Goal: Transaction & Acquisition: Purchase product/service

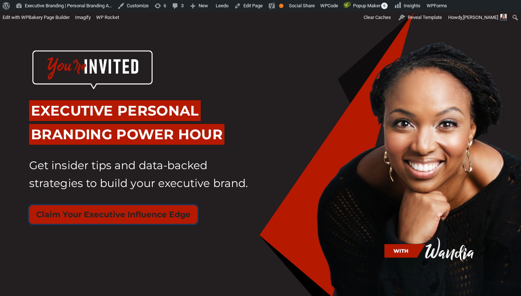
click at [159, 213] on button "Claim Your Executive Influence Edge" at bounding box center [113, 214] width 168 height 19
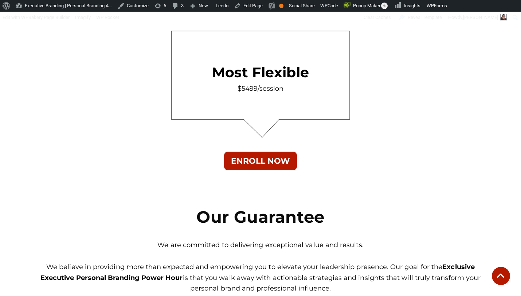
scroll to position [4415, 0]
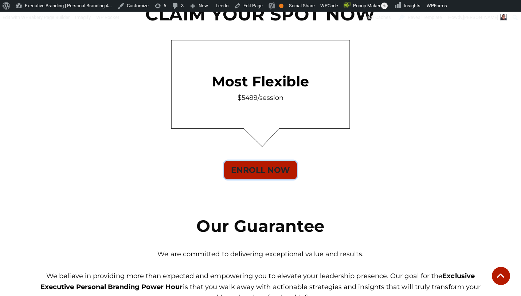
click at [246, 168] on button "ENROLL NOW" at bounding box center [260, 170] width 73 height 19
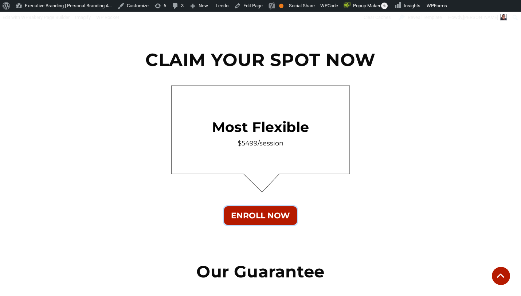
scroll to position [4359, 0]
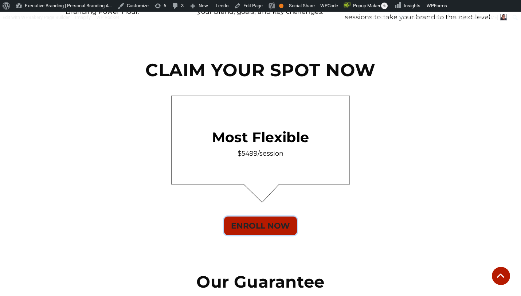
click at [288, 226] on button "ENROLL NOW" at bounding box center [260, 225] width 73 height 19
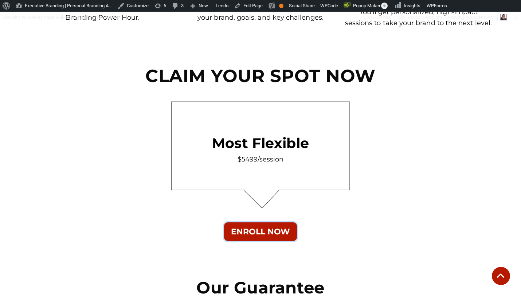
scroll to position [4353, 0]
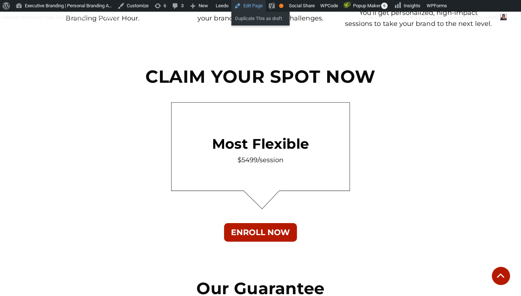
click at [249, 9] on link "Edit Page" at bounding box center [248, 6] width 34 height 12
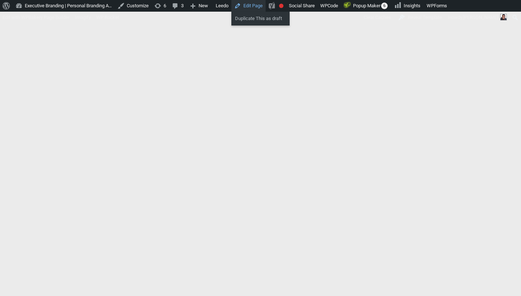
click at [261, 9] on link "Edit Page" at bounding box center [248, 6] width 34 height 12
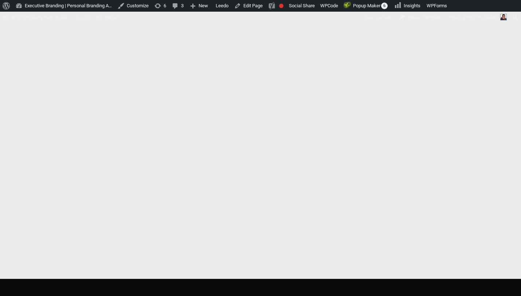
scroll to position [217, 0]
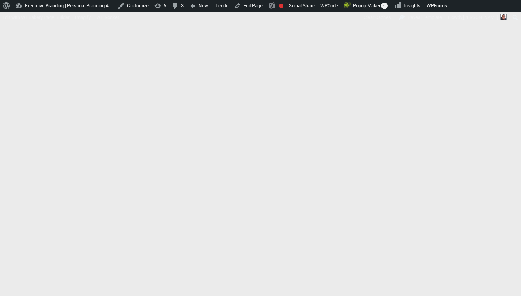
scroll to position [94, 0]
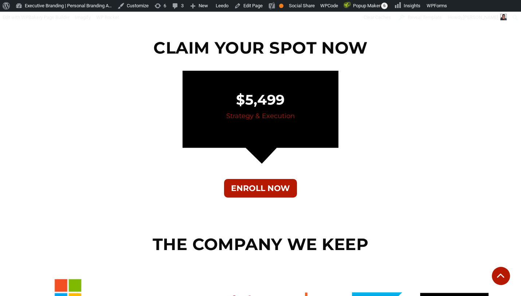
scroll to position [2617, 0]
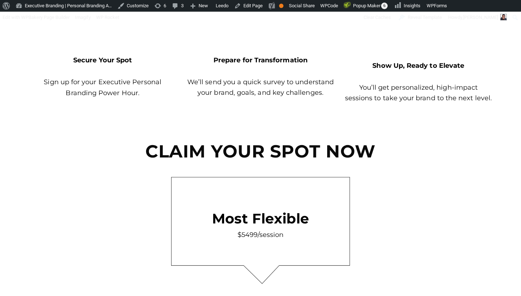
scroll to position [4256, 0]
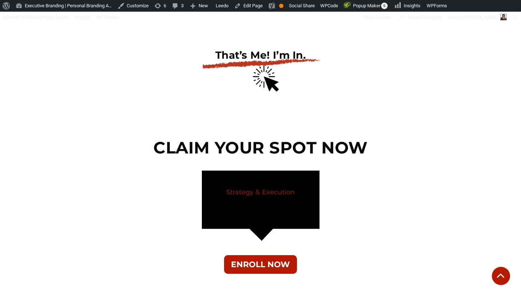
scroll to position [2518, 0]
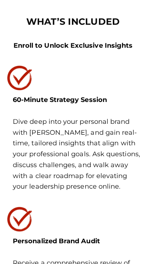
scroll to position [1504, 0]
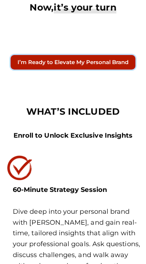
click at [106, 61] on button "I’m Ready to Elevate My Personal Brand" at bounding box center [73, 62] width 124 height 15
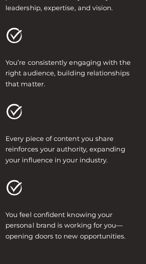
scroll to position [5343, 0]
